Goal: Information Seeking & Learning: Learn about a topic

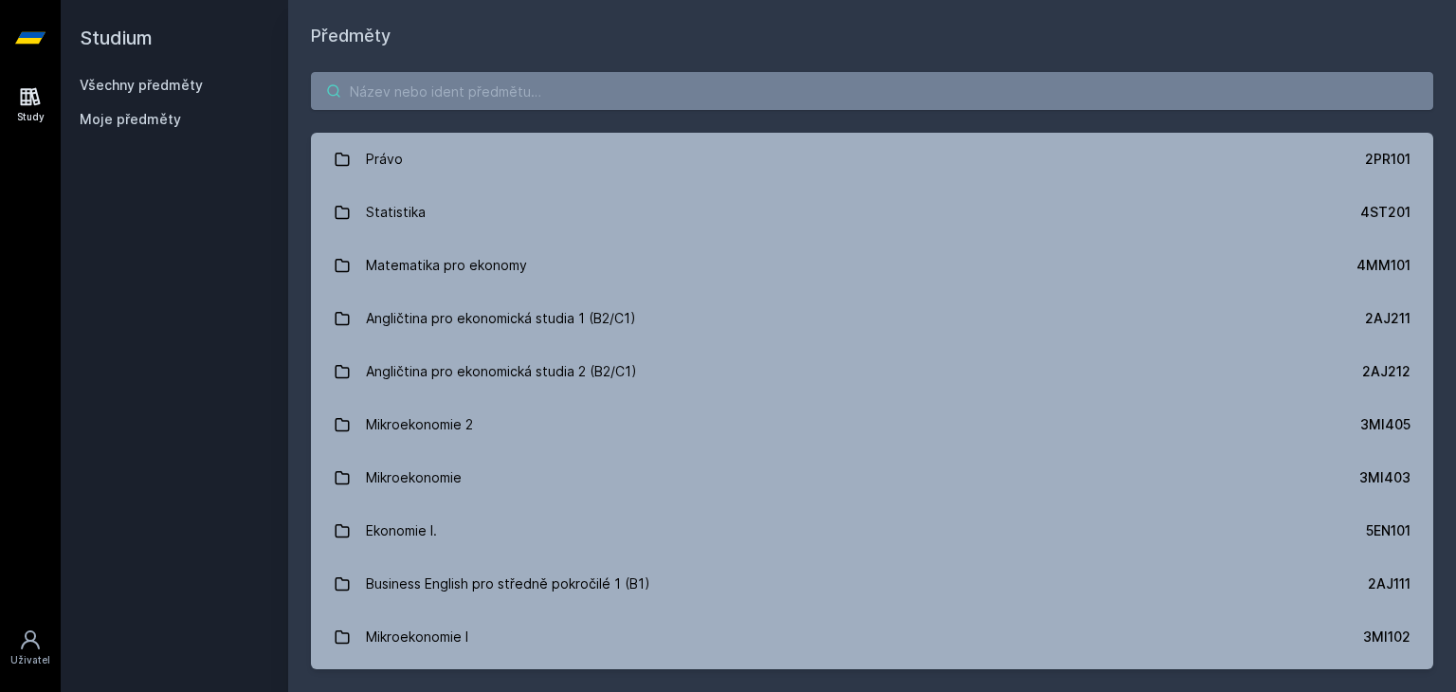
click at [447, 106] on input "search" at bounding box center [872, 91] width 1122 height 38
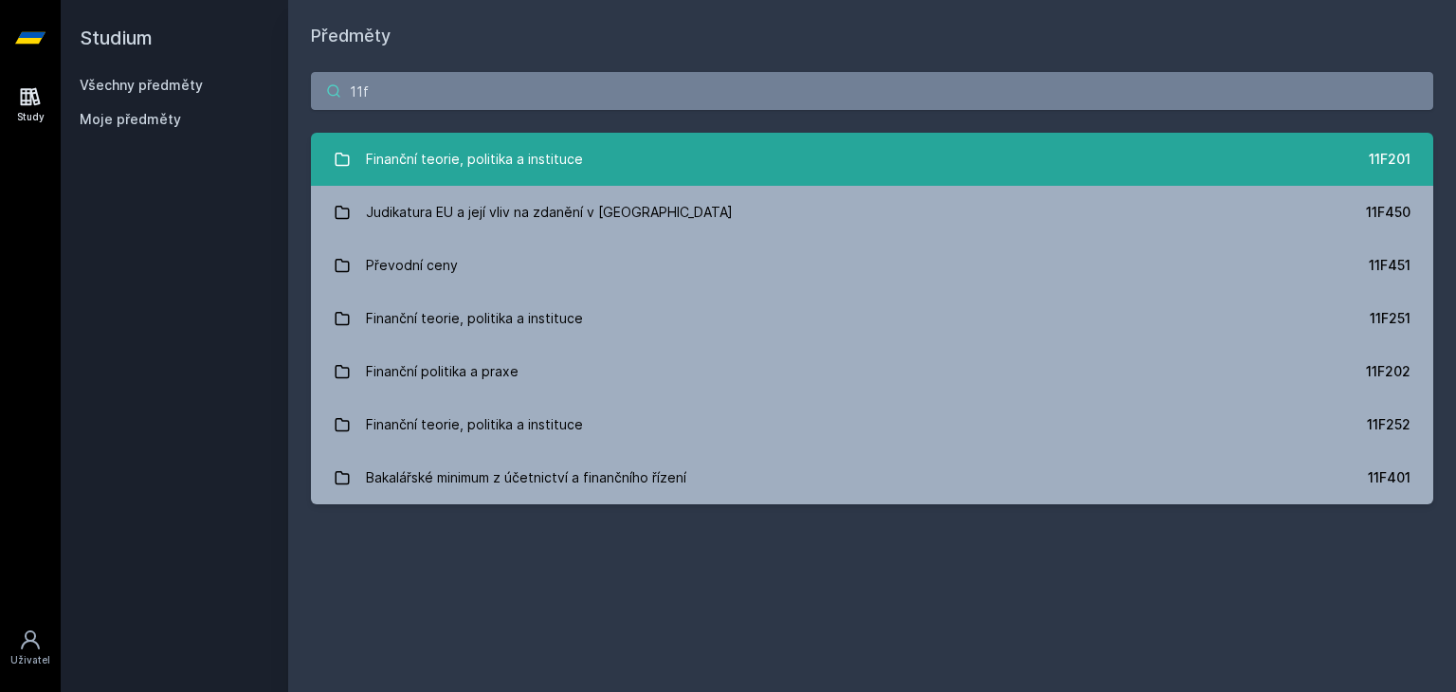
type input "11f"
click at [472, 145] on div "Finanční teorie, politika a instituce" at bounding box center [474, 159] width 217 height 38
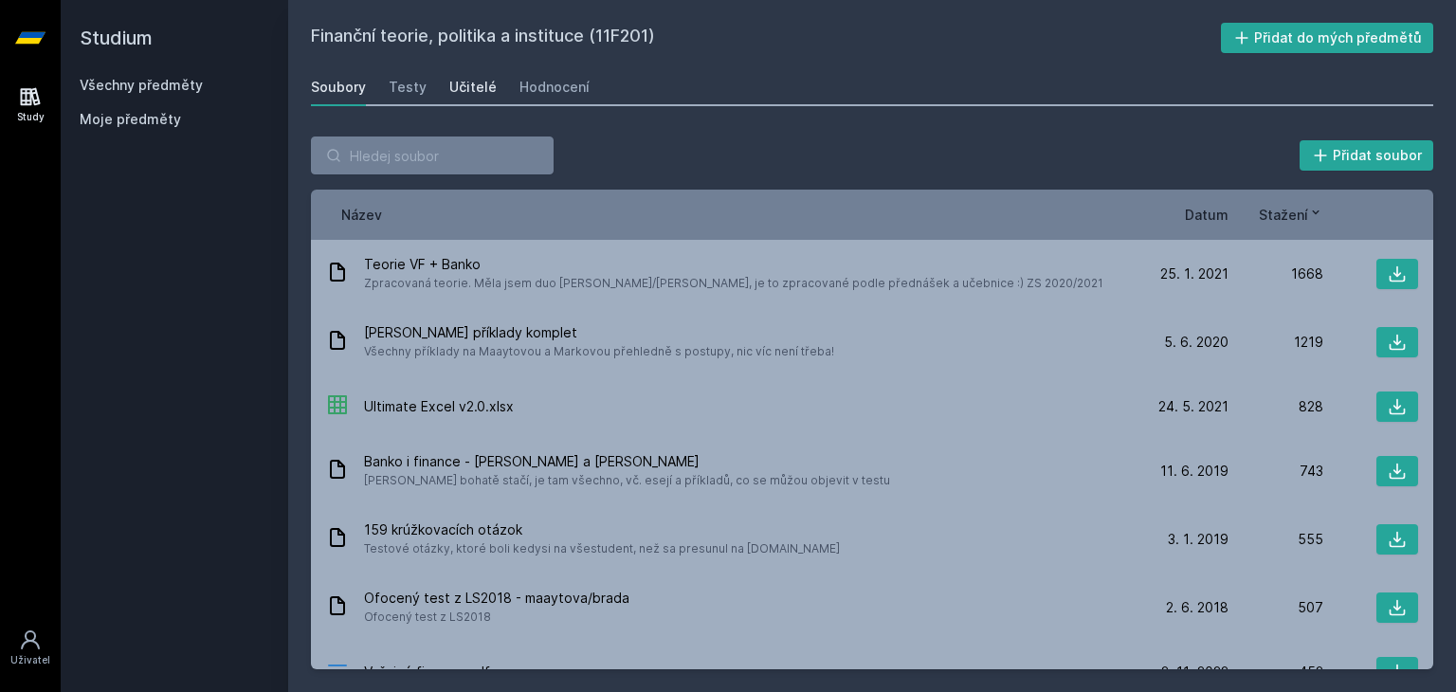
click at [480, 81] on div "Učitelé" at bounding box center [472, 87] width 47 height 19
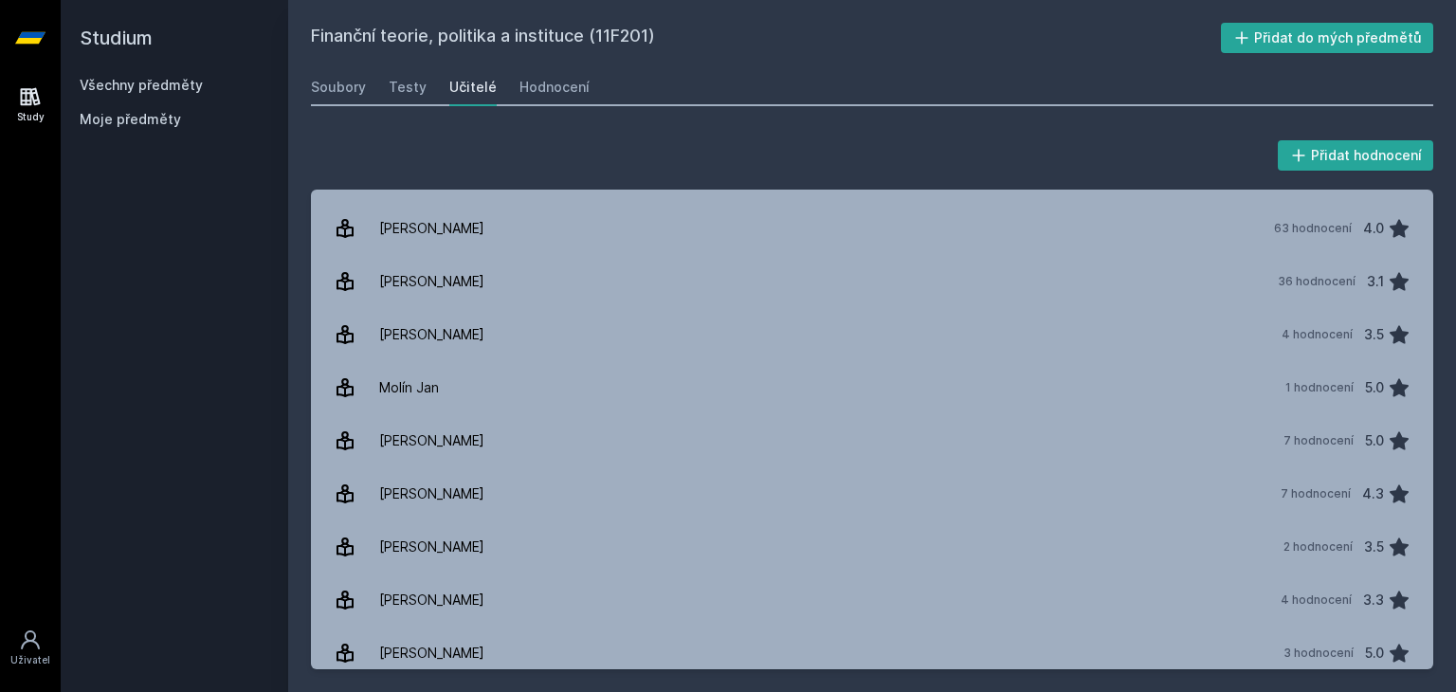
scroll to position [581, 0]
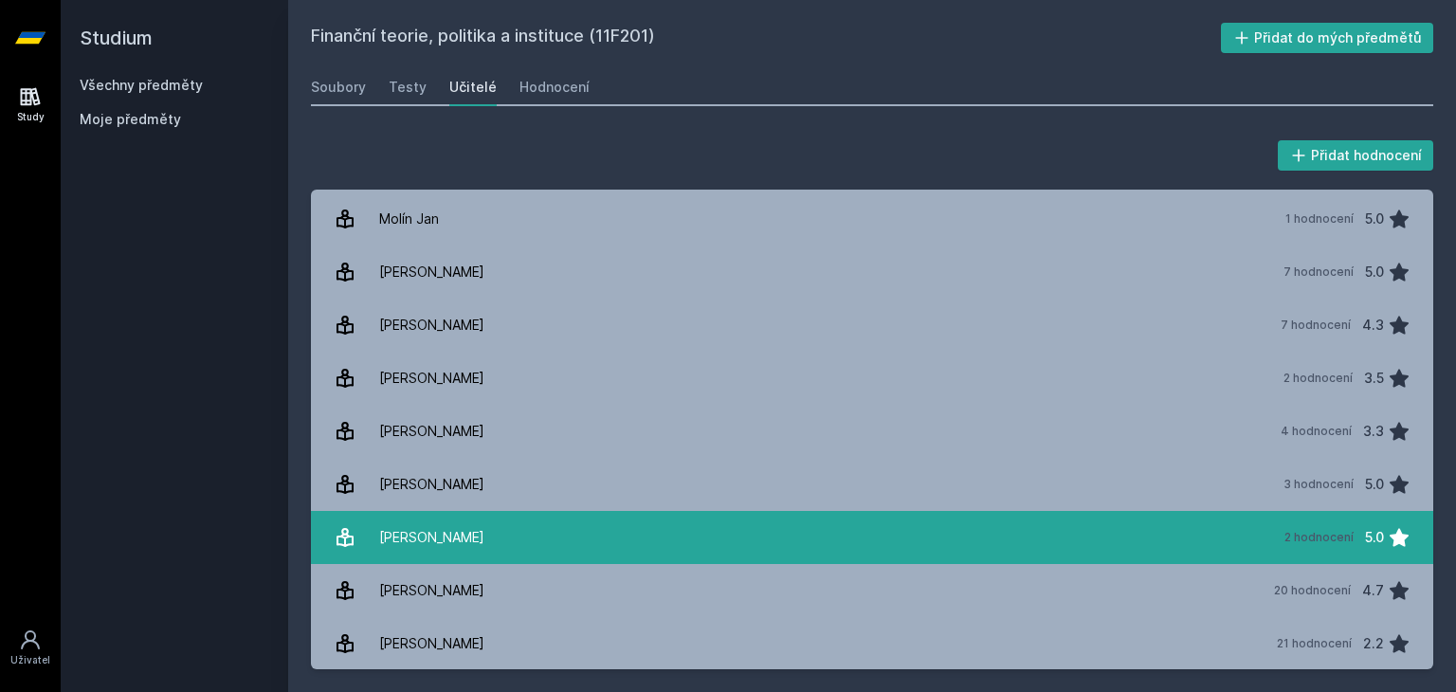
click at [475, 544] on link "[PERSON_NAME] 2 hodnocení 5.0" at bounding box center [872, 537] width 1122 height 53
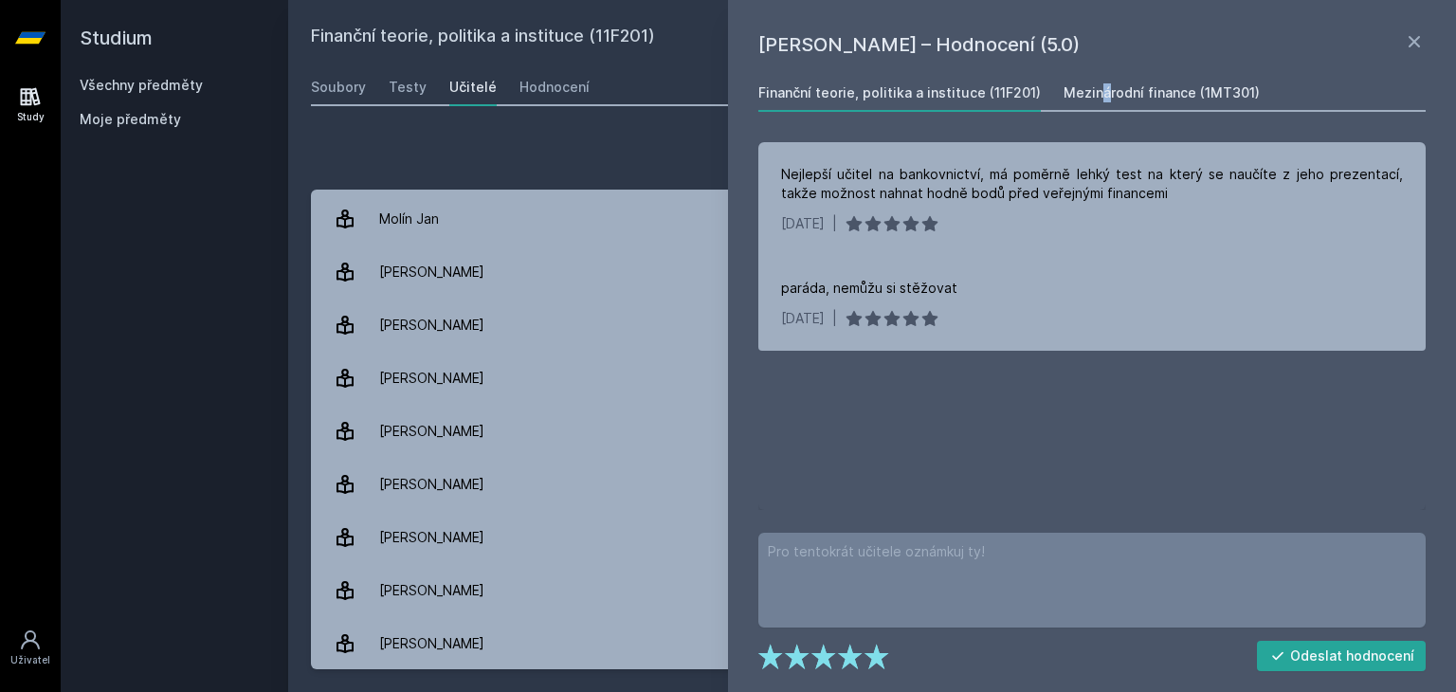
drag, startPoint x: 1051, startPoint y: 98, endPoint x: 1068, endPoint y: 91, distance: 18.3
click at [1068, 91] on div "Finanční teorie, politika a instituce (11F201) Mezinárodní finance (1MT301)" at bounding box center [1091, 93] width 667 height 38
click at [1068, 91] on div "Mezinárodní finance (1MT301)" at bounding box center [1162, 92] width 196 height 19
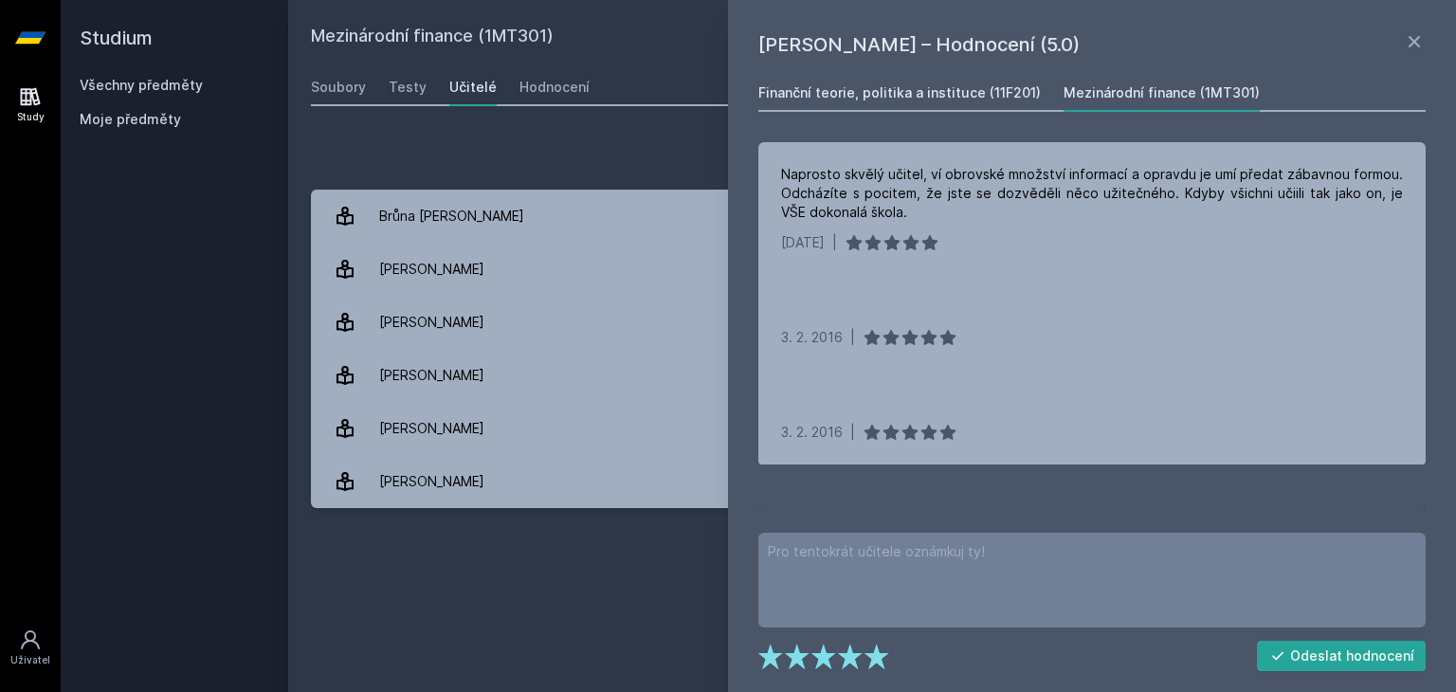
click at [924, 105] on link "Finanční teorie, politika a instituce (11F201)" at bounding box center [899, 93] width 282 height 38
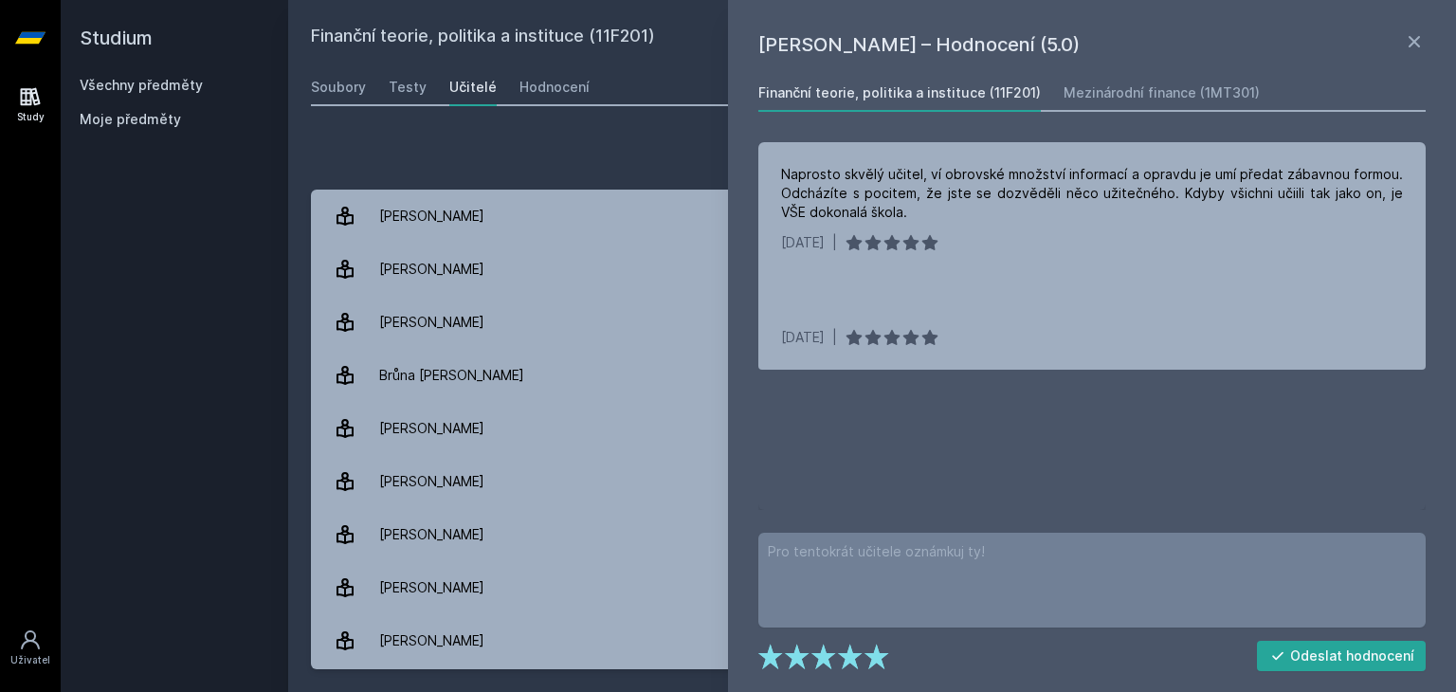
click at [986, 96] on div "Finanční teorie, politika a instituce (11F201)" at bounding box center [899, 92] width 282 height 19
click at [1082, 100] on div "Mezinárodní finance (1MT301)" at bounding box center [1162, 92] width 196 height 19
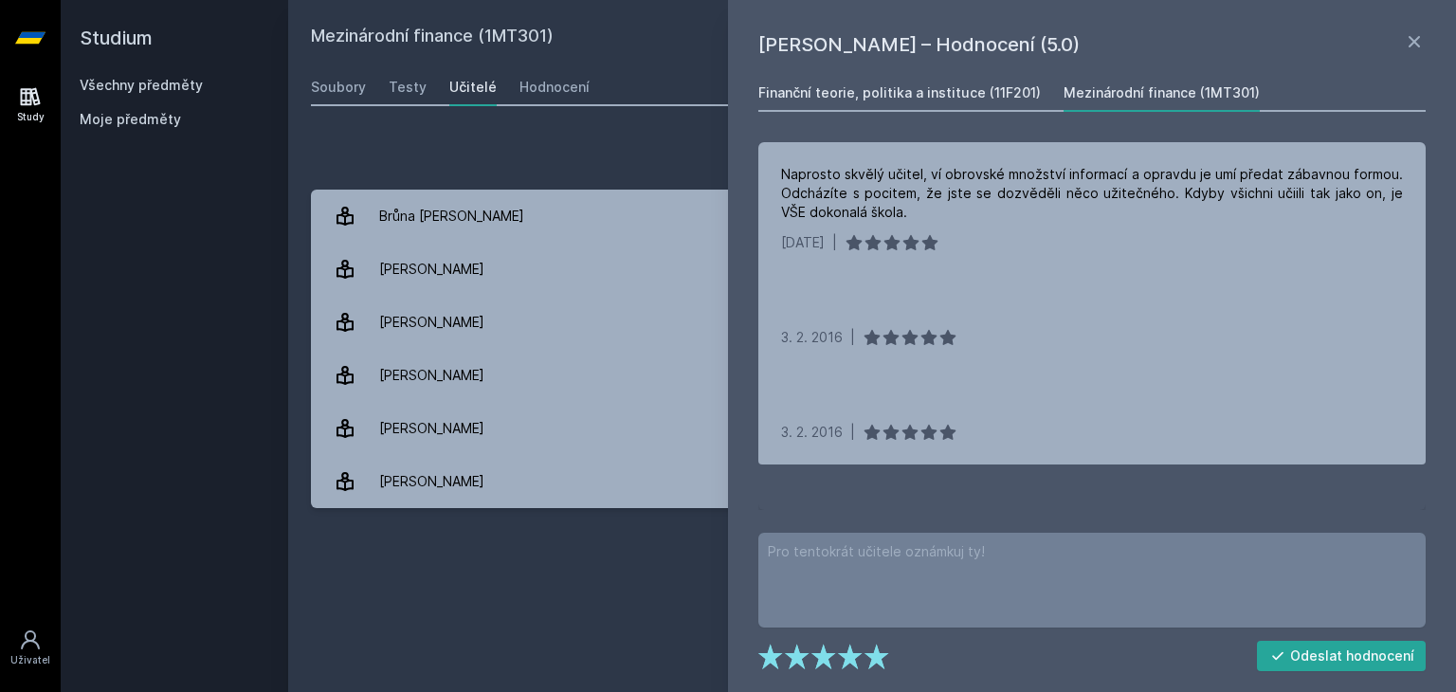
click at [947, 93] on div "Finanční teorie, politika a instituce (11F201)" at bounding box center [899, 92] width 282 height 19
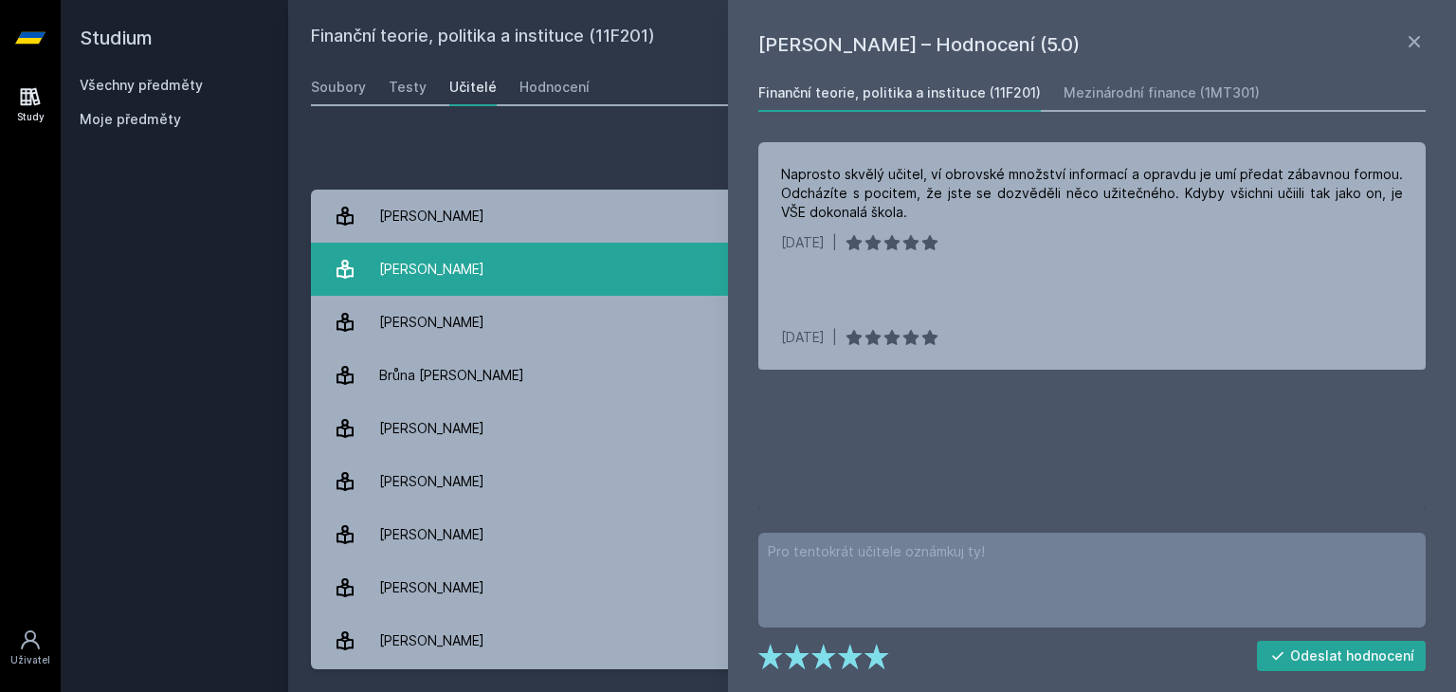
click at [514, 269] on link "[PERSON_NAME]" at bounding box center [872, 269] width 1122 height 53
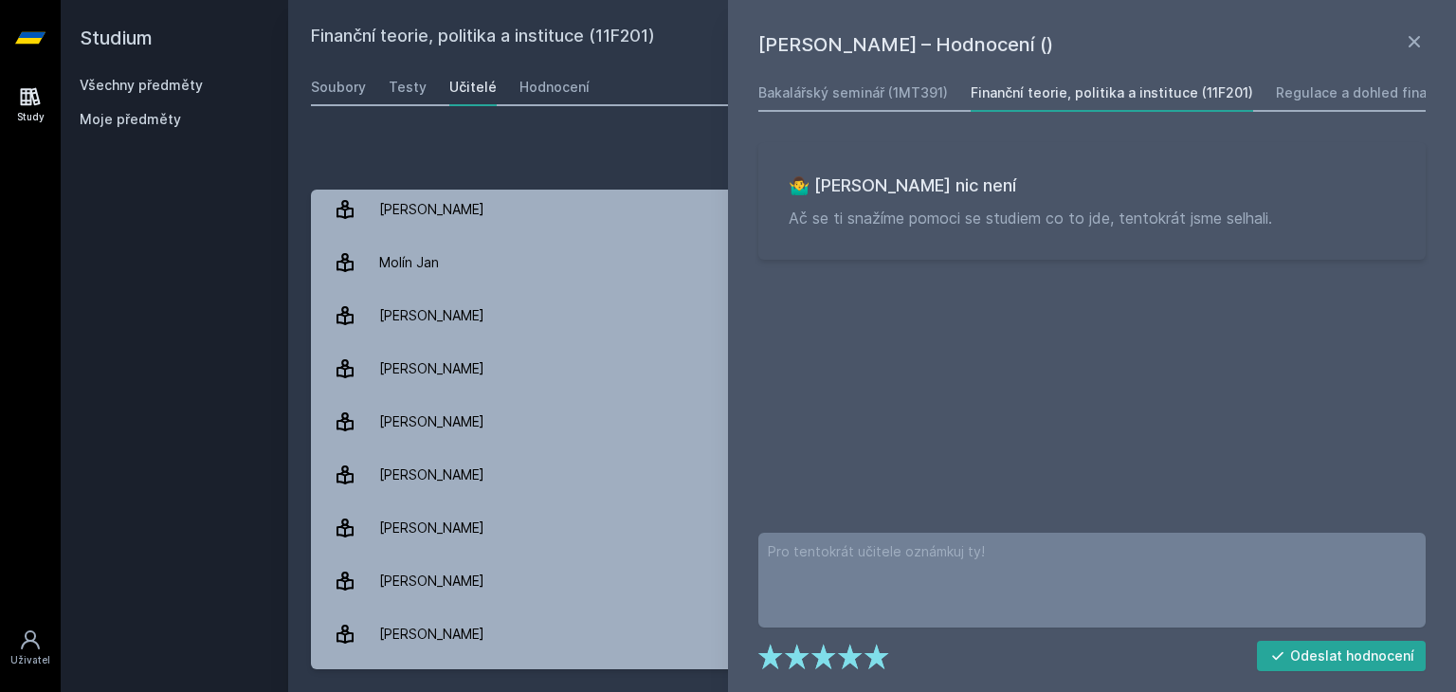
scroll to position [581, 0]
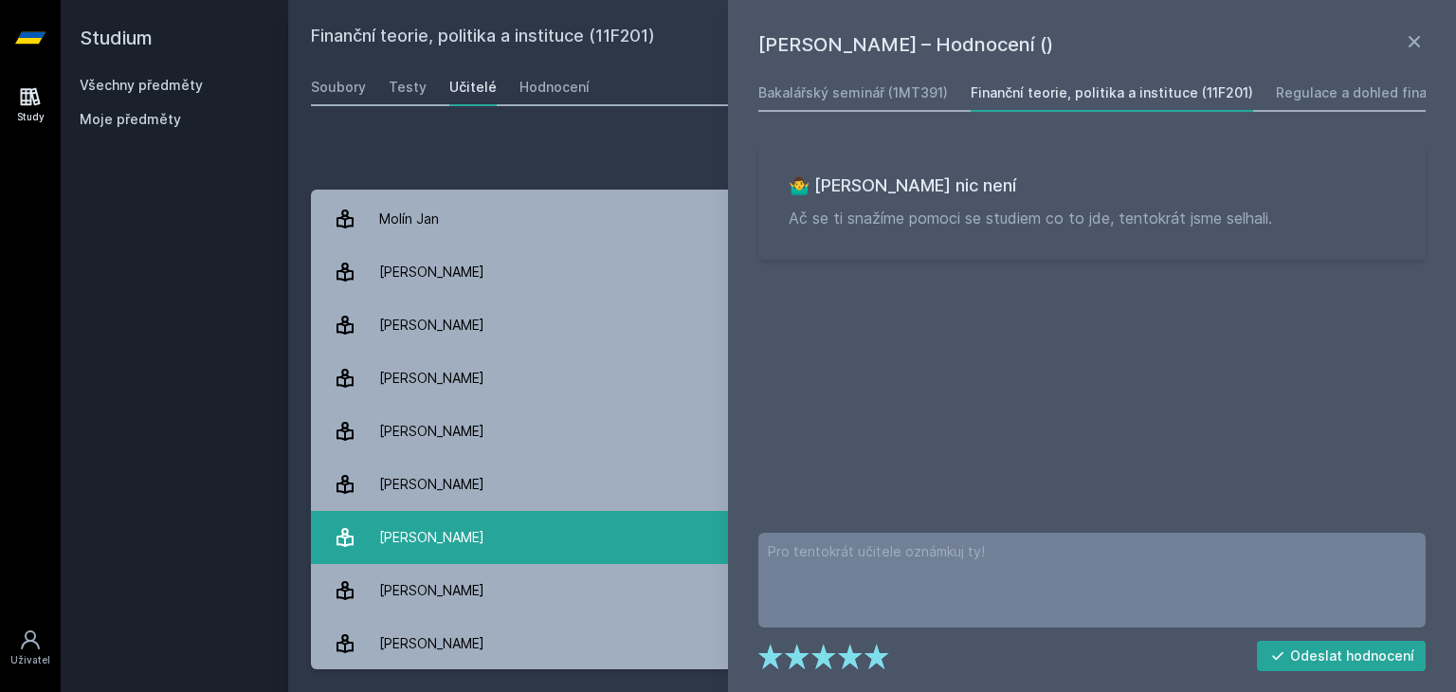
click at [479, 523] on link "[PERSON_NAME] 2 hodnocení 5.0" at bounding box center [872, 537] width 1122 height 53
